Goal: Transaction & Acquisition: Book appointment/travel/reservation

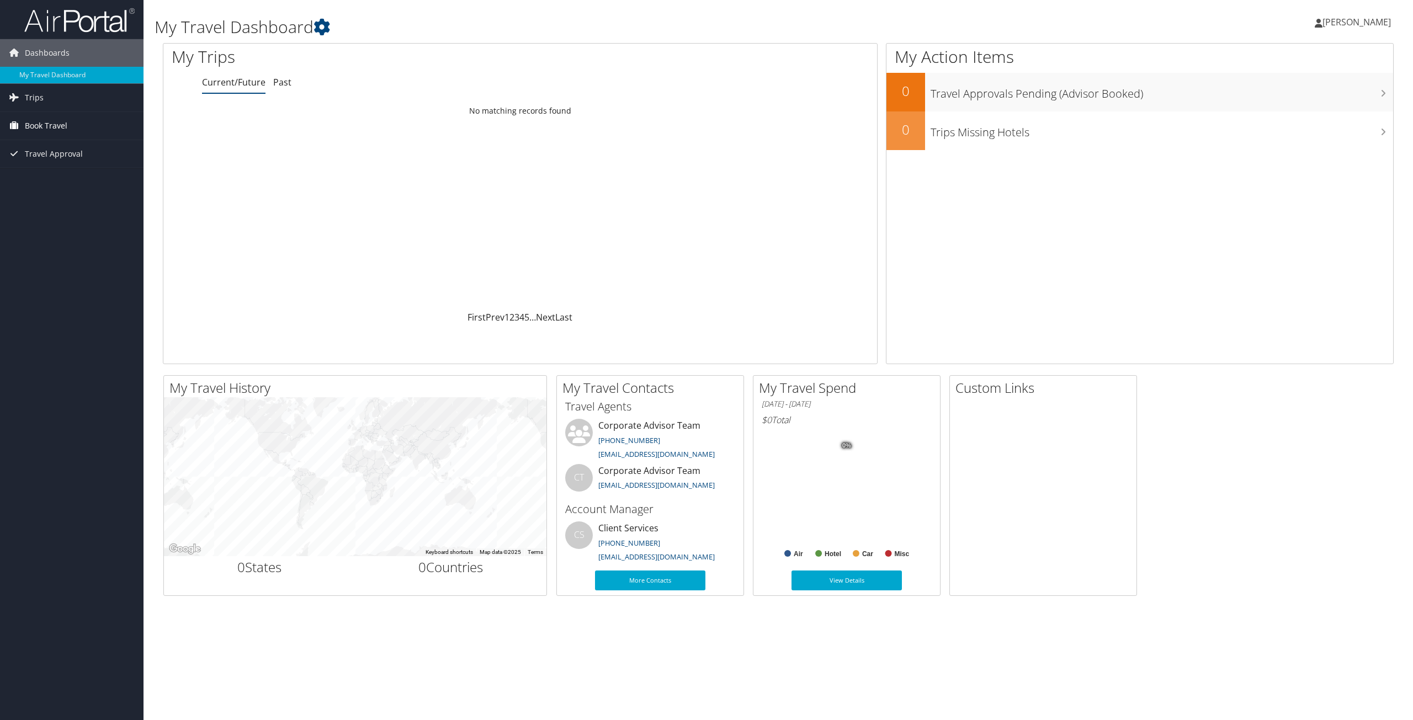
click at [45, 124] on span "Book Travel" at bounding box center [46, 126] width 42 height 28
click at [39, 180] on link "Book/Manage Online Trips" at bounding box center [71, 181] width 143 height 17
